Goal: Complete application form

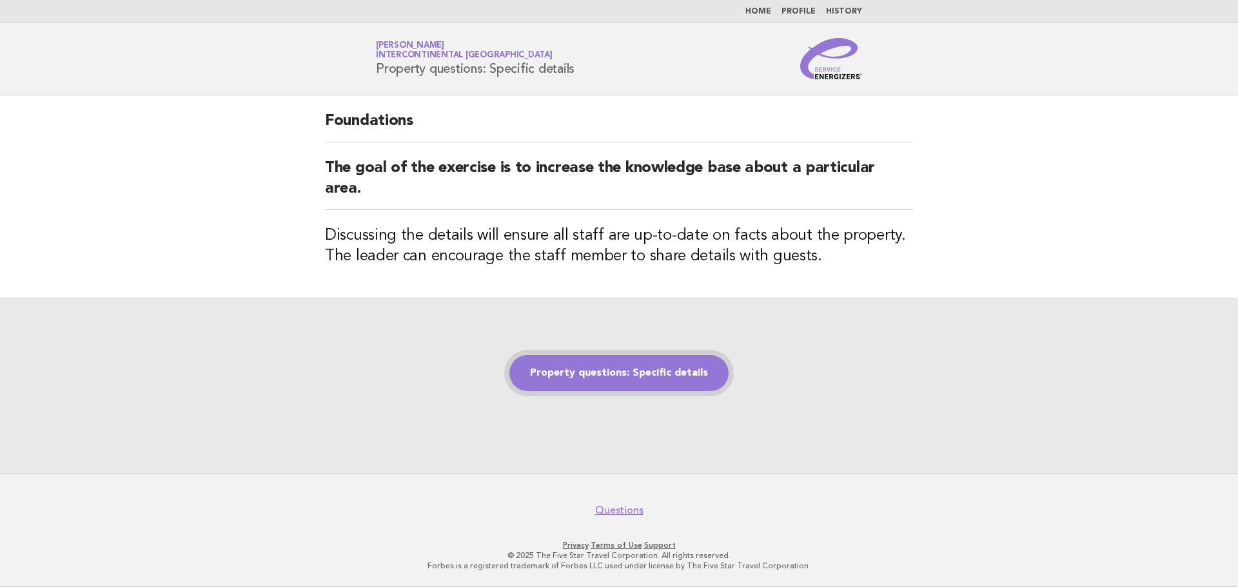
drag, startPoint x: 0, startPoint y: 0, endPoint x: 695, endPoint y: 373, distance: 788.8
click at [694, 373] on link "Property questions: Specific details" at bounding box center [618, 373] width 219 height 36
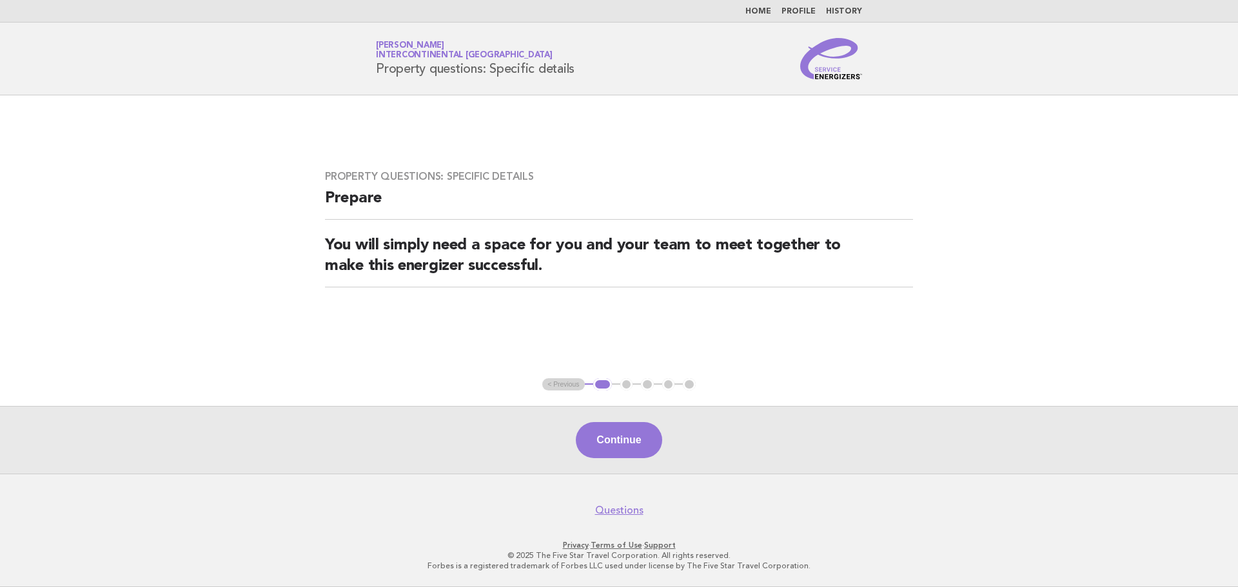
click at [616, 456] on button "Continue" at bounding box center [619, 440] width 86 height 36
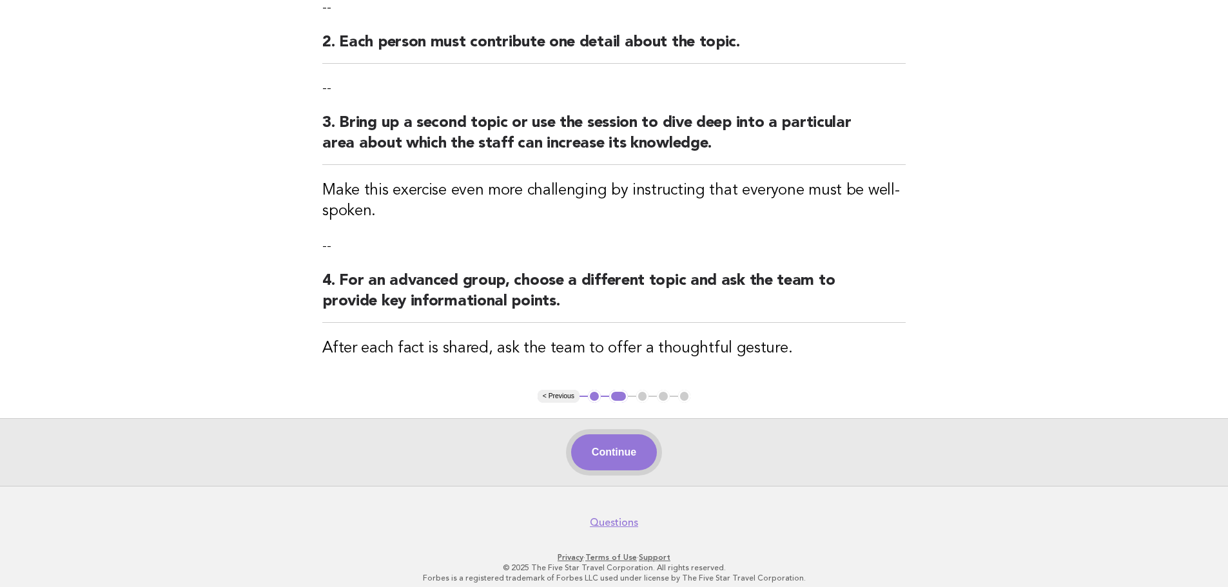
click at [629, 446] on button "Continue" at bounding box center [614, 453] width 86 height 36
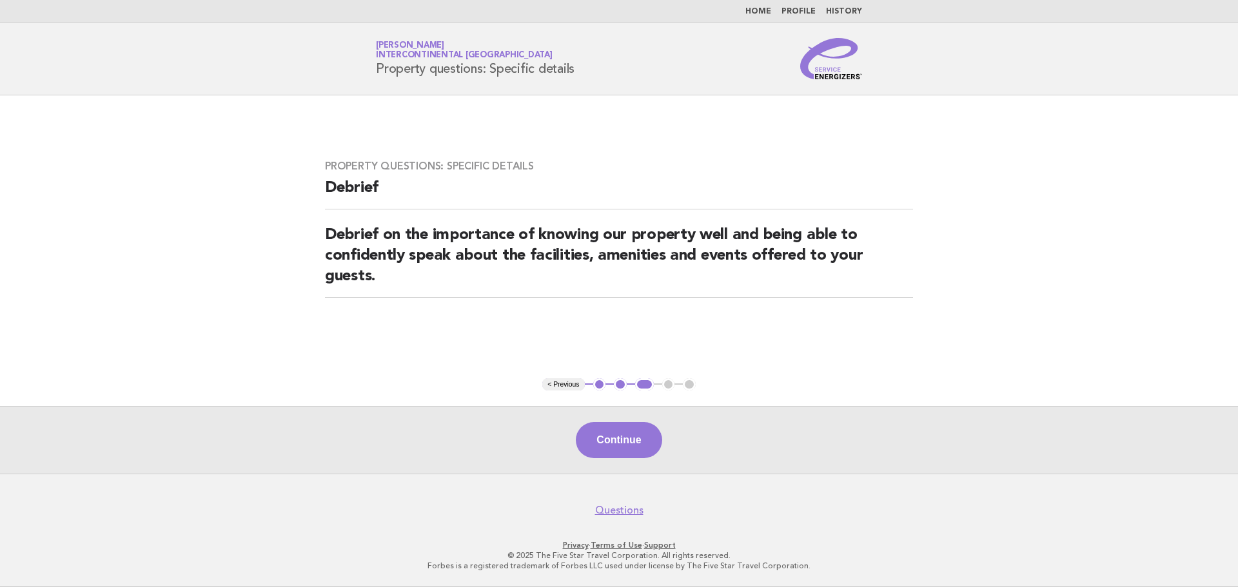
click at [641, 444] on button "Continue" at bounding box center [619, 440] width 86 height 36
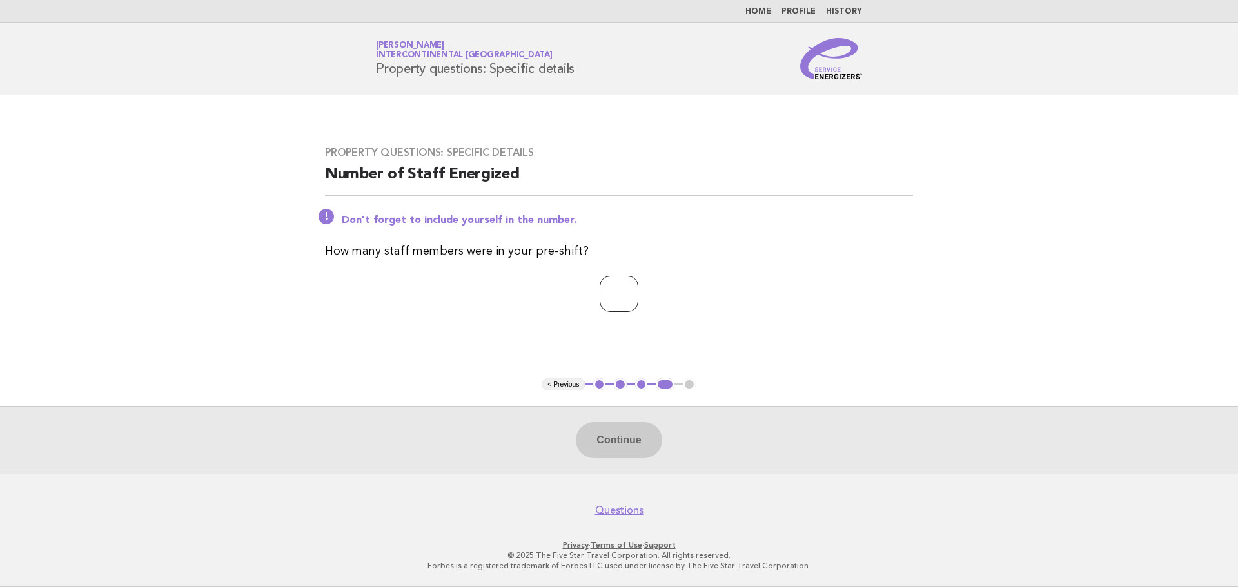
type input "*"
click at [638, 290] on input "*" at bounding box center [619, 294] width 39 height 36
click at [604, 438] on button "Continue" at bounding box center [619, 440] width 86 height 36
